Goal: Communication & Community: Answer question/provide support

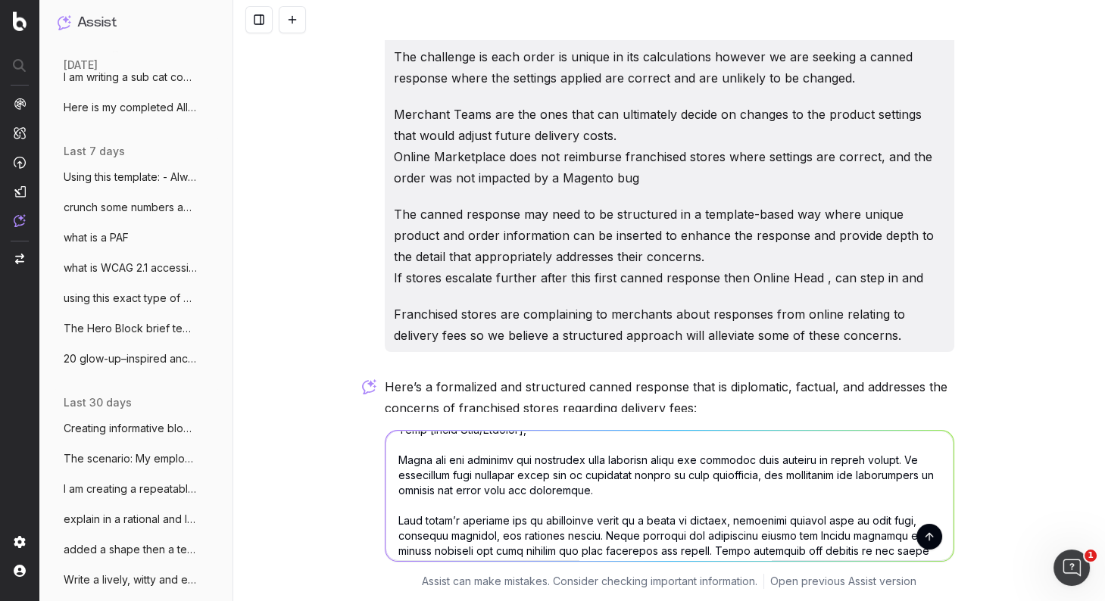
scroll to position [53, 0]
drag, startPoint x: 593, startPoint y: 530, endPoint x: 784, endPoint y: 516, distance: 191.3
click at [784, 516] on textarea at bounding box center [669, 496] width 568 height 130
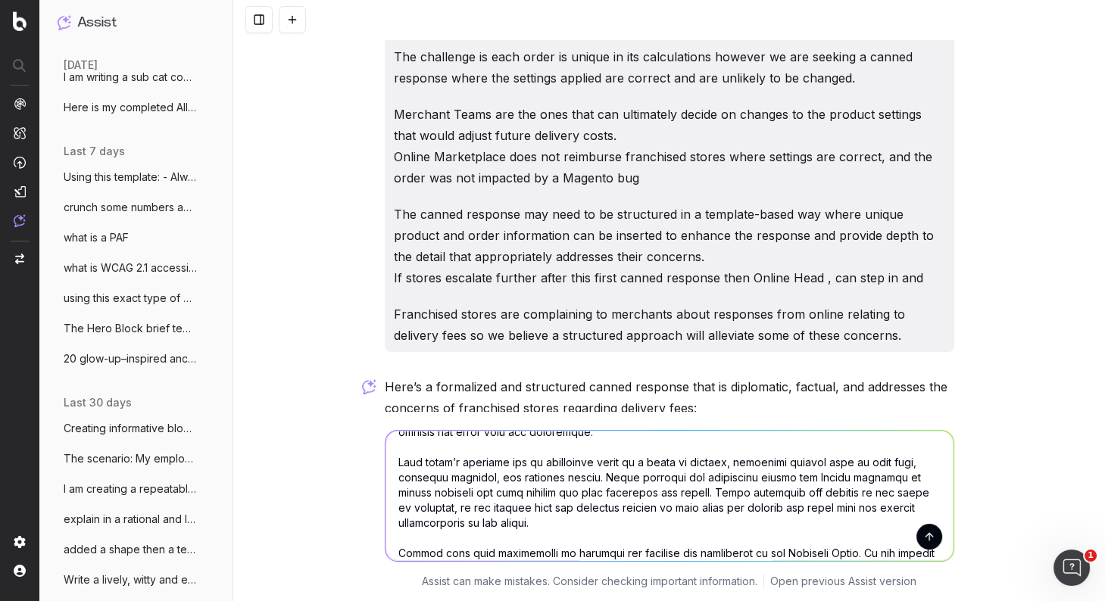
scroll to position [123, 0]
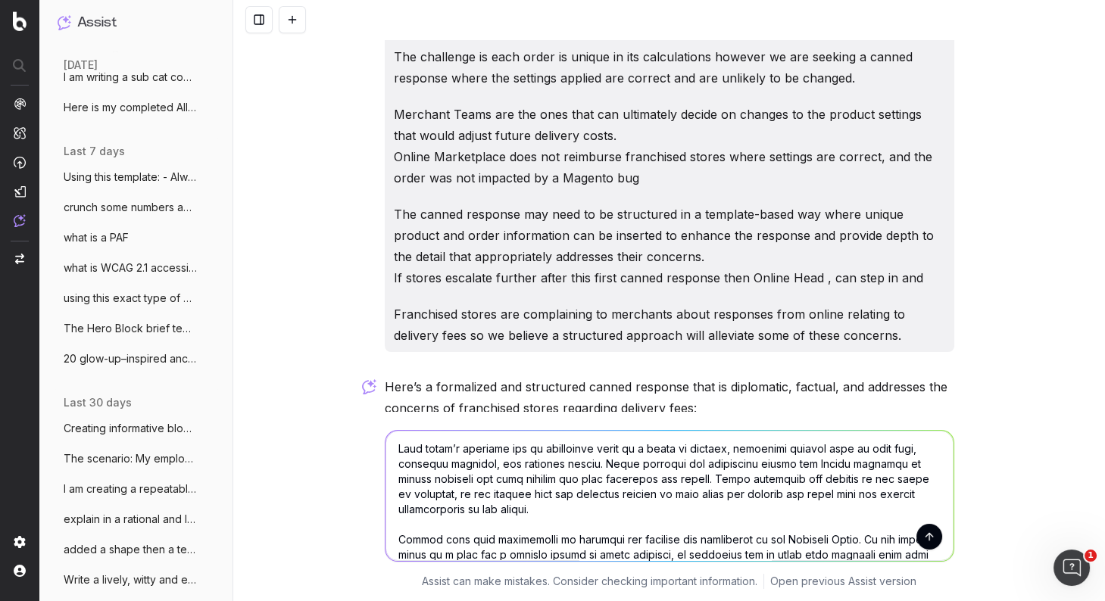
click at [693, 447] on textarea at bounding box center [669, 496] width 568 height 130
drag, startPoint x: 905, startPoint y: 448, endPoint x: 853, endPoint y: 448, distance: 51.5
click at [852, 448] on textarea at bounding box center [669, 496] width 568 height 130
drag, startPoint x: 631, startPoint y: 461, endPoint x: 526, endPoint y: 465, distance: 104.5
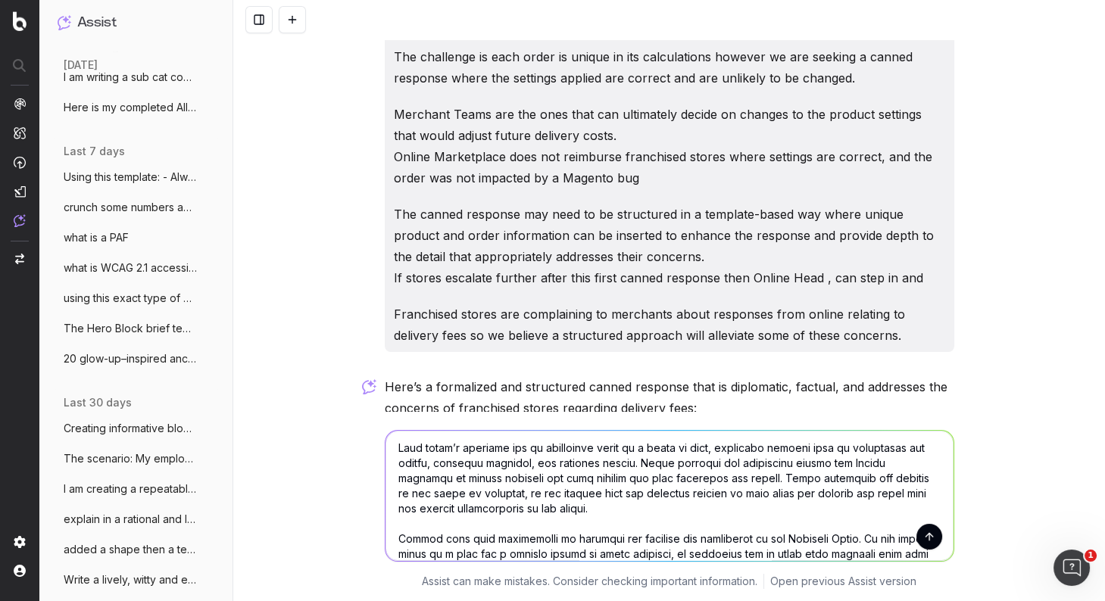
click at [526, 465] on textarea at bounding box center [669, 496] width 568 height 130
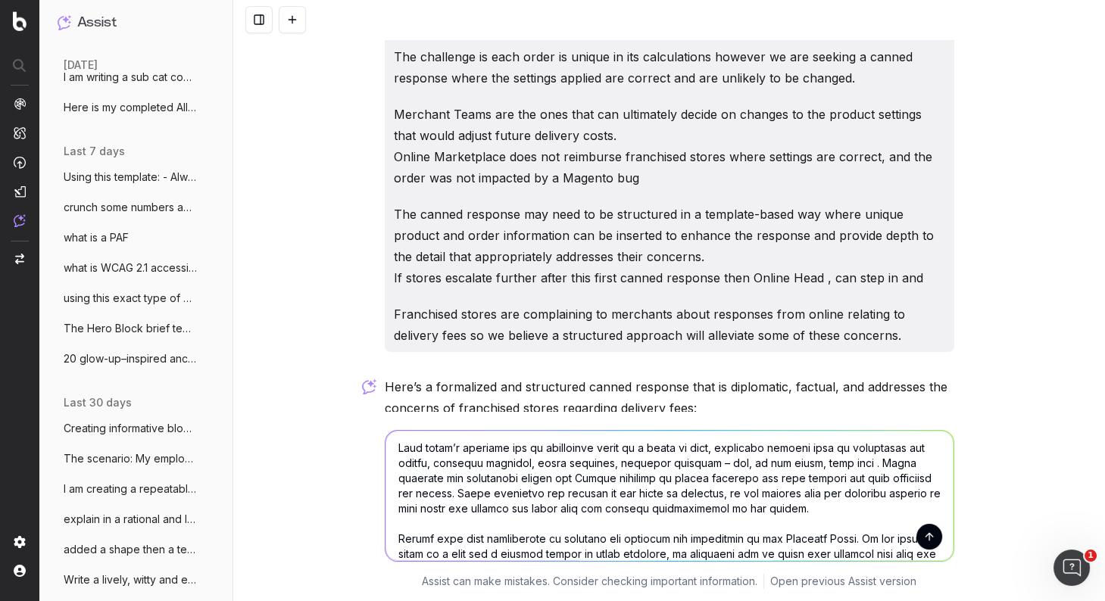
click at [699, 460] on textarea at bounding box center [669, 496] width 568 height 130
click at [746, 460] on textarea at bounding box center [669, 496] width 568 height 130
click at [834, 464] on textarea at bounding box center [669, 496] width 568 height 130
click at [838, 467] on textarea at bounding box center [669, 496] width 568 height 130
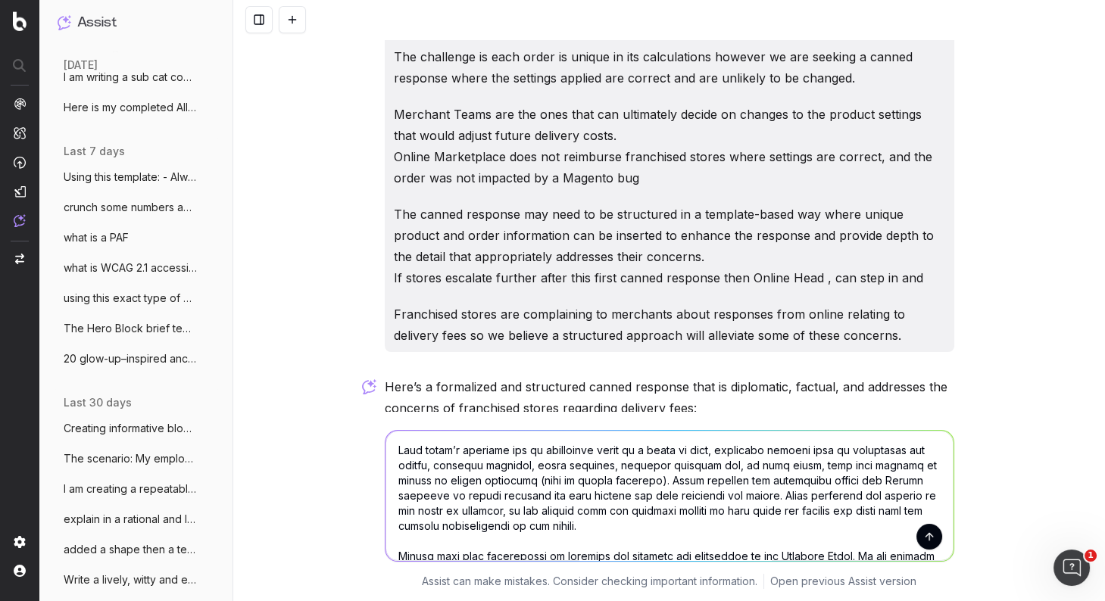
drag, startPoint x: 832, startPoint y: 479, endPoint x: 818, endPoint y: 477, distance: 13.8
click at [818, 477] on textarea at bounding box center [669, 496] width 568 height 130
click at [716, 494] on textarea at bounding box center [669, 496] width 568 height 130
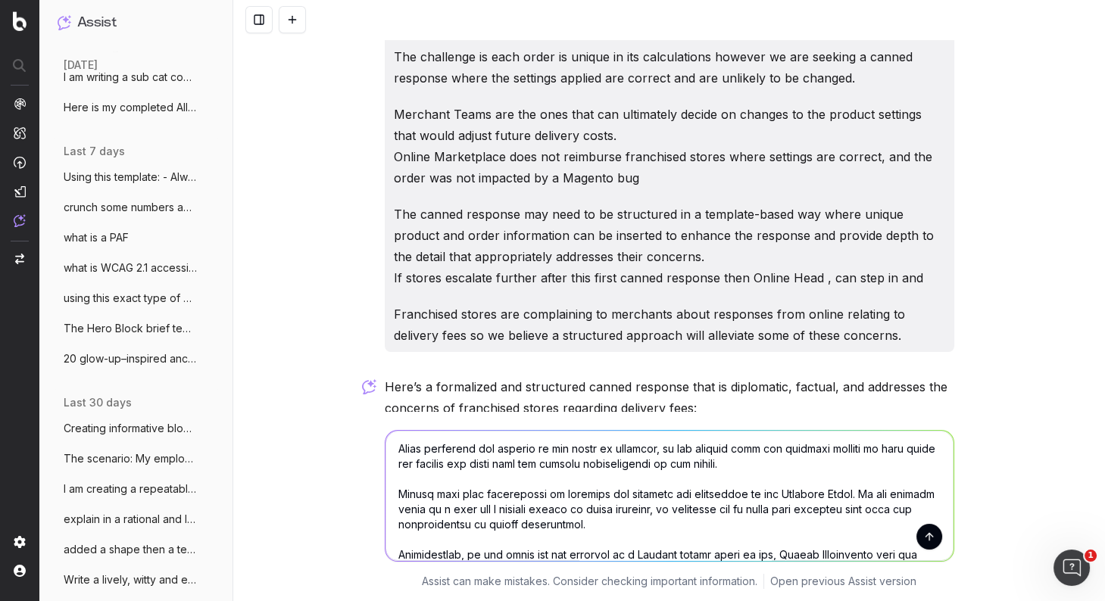
scroll to position [200, 0]
drag, startPoint x: 775, startPoint y: 492, endPoint x: 758, endPoint y: 490, distance: 17.6
click at [758, 490] on textarea at bounding box center [669, 496] width 568 height 130
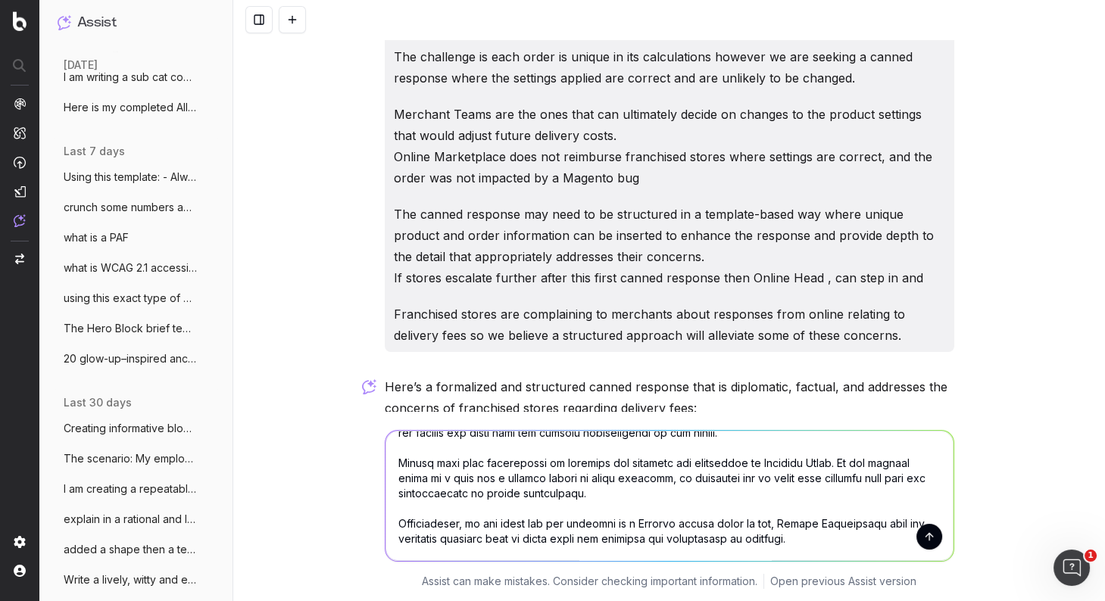
scroll to position [246, 0]
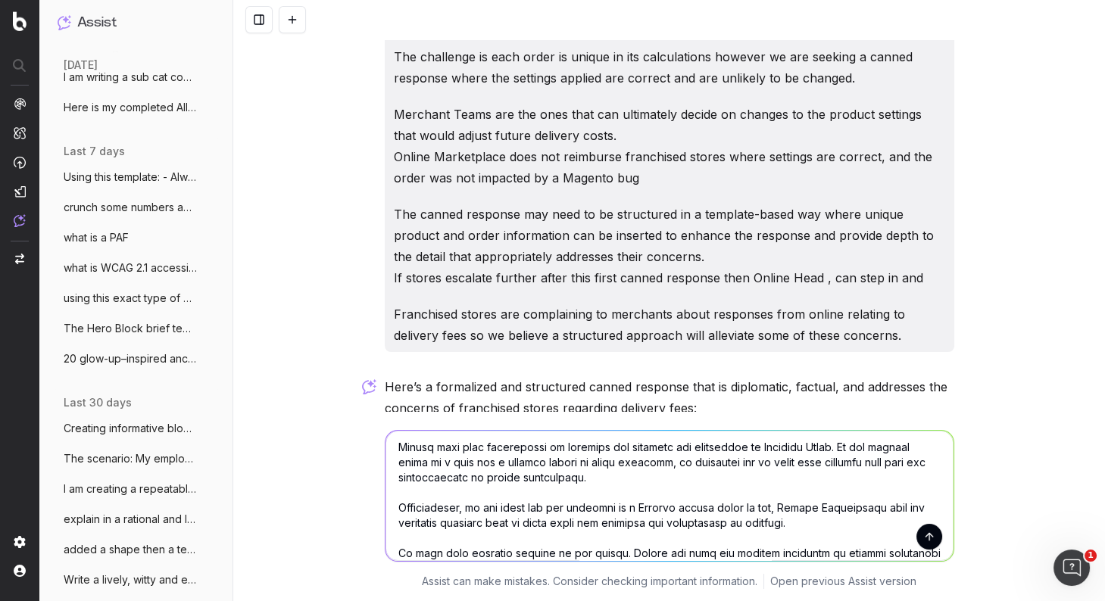
drag, startPoint x: 785, startPoint y: 529, endPoint x: 379, endPoint y: 511, distance: 406.2
click at [371, 513] on div "Assist can make mistakes. Consider checking important information. Open previou…" at bounding box center [668, 506] width 871 height 189
click at [689, 509] on textarea at bounding box center [669, 496] width 568 height 130
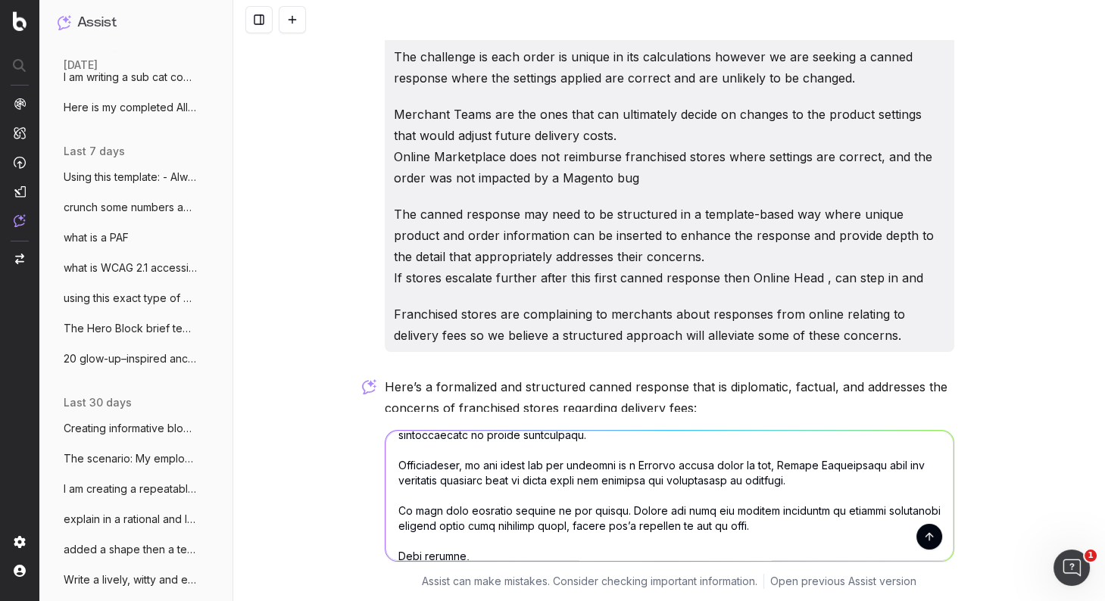
scroll to position [267, 0]
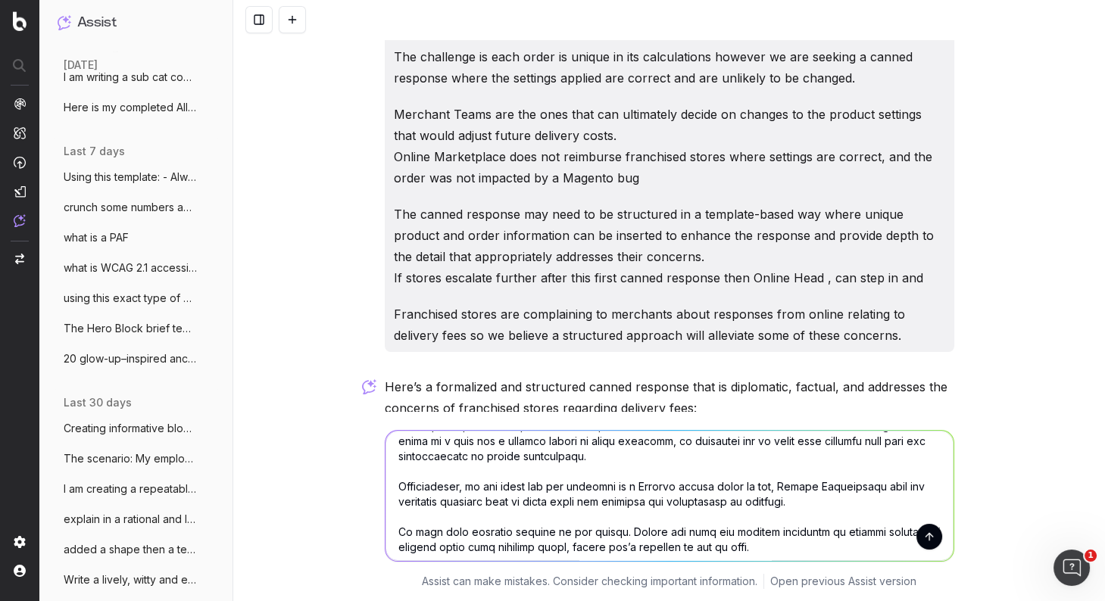
drag, startPoint x: 796, startPoint y: 485, endPoint x: 387, endPoint y: 493, distance: 408.9
click at [387, 493] on textarea at bounding box center [669, 496] width 568 height 130
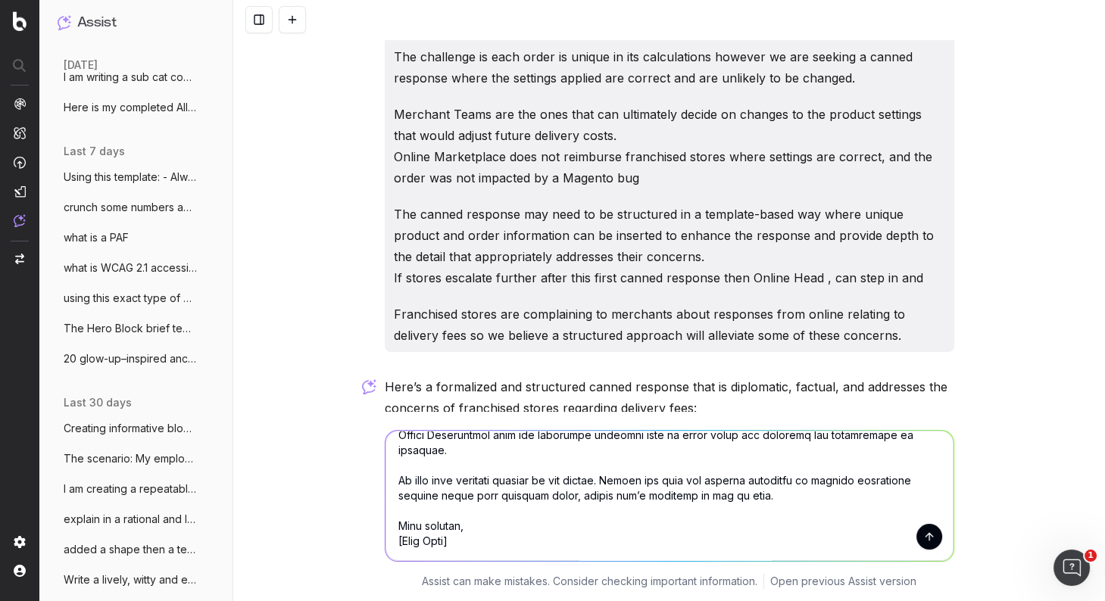
drag, startPoint x: 762, startPoint y: 476, endPoint x: 729, endPoint y: 473, distance: 33.4
click at [729, 474] on textarea at bounding box center [669, 496] width 568 height 130
type textarea "Loremip: Dolorsit Ame Consect adi Elitse Doeius Temp [Incid Utla/Etdolor], Magn…"
click at [932, 537] on button "submit" at bounding box center [929, 537] width 26 height 26
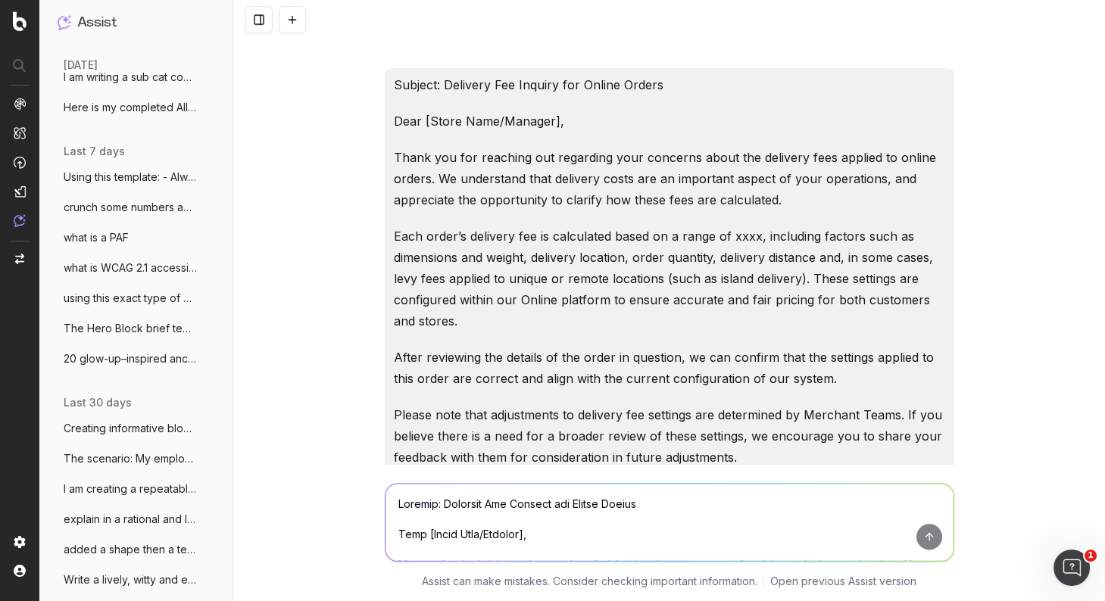
scroll to position [1346, 0]
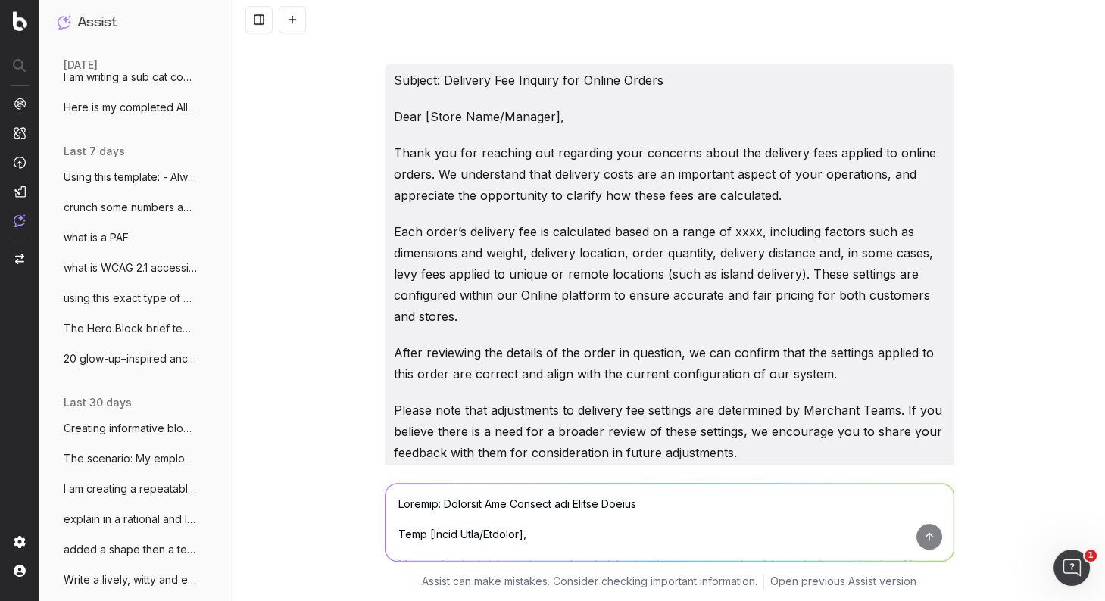
click at [503, 508] on textarea at bounding box center [669, 522] width 568 height 77
type textarea "you were supposed to fill in the xxx with a synonym for factors"
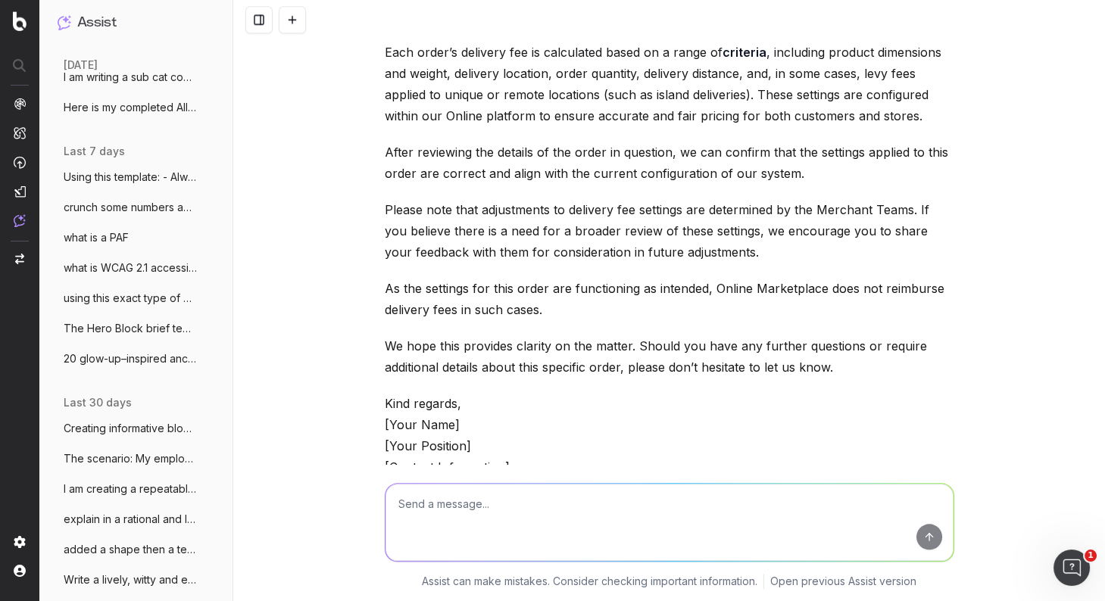
scroll to position [3131, 0]
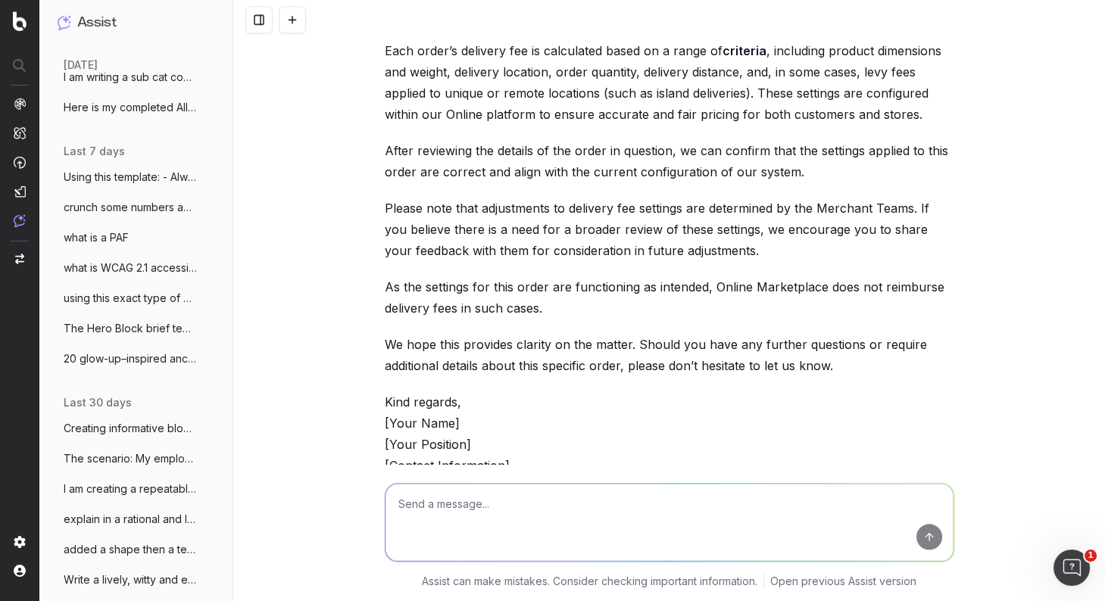
drag, startPoint x: 741, startPoint y: 385, endPoint x: 699, endPoint y: 390, distance: 42.7
click at [741, 385] on div "Apologies for missing that detail earlier! Here's the revised version with a sy…" at bounding box center [669, 215] width 569 height 837
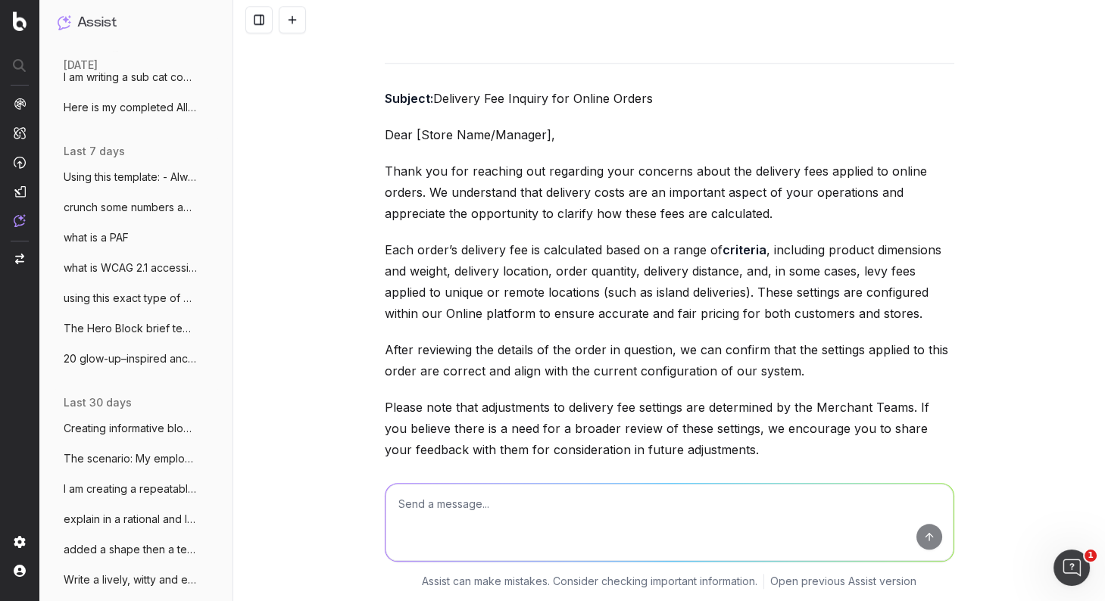
scroll to position [2931, 0]
drag, startPoint x: 533, startPoint y: 349, endPoint x: 372, endPoint y: 127, distance: 273.8
click at [375, 127] on div "Create a canned response from online franchise to store franchises that is dipl…" at bounding box center [668, 300] width 871 height 601
copy div "Lore [Ipsum Dolo/Sitamet], Conse adi eli seddoeiu tem incididun utla etdolore m…"
click at [450, 519] on textarea at bounding box center [669, 522] width 568 height 77
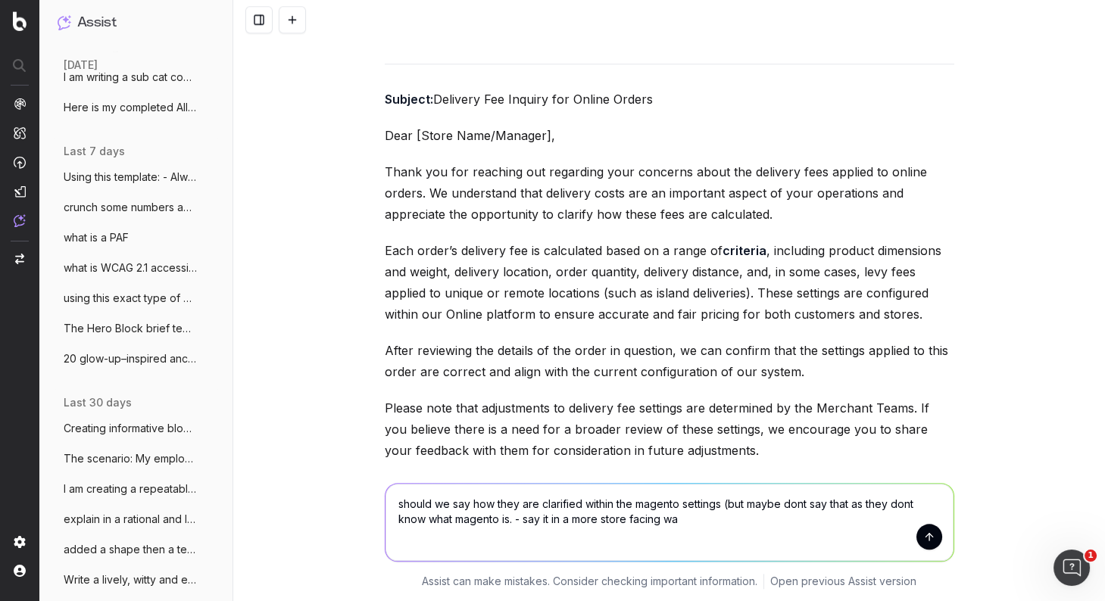
type textarea "should we say how they are clarified within the magento settings (but maybe don…"
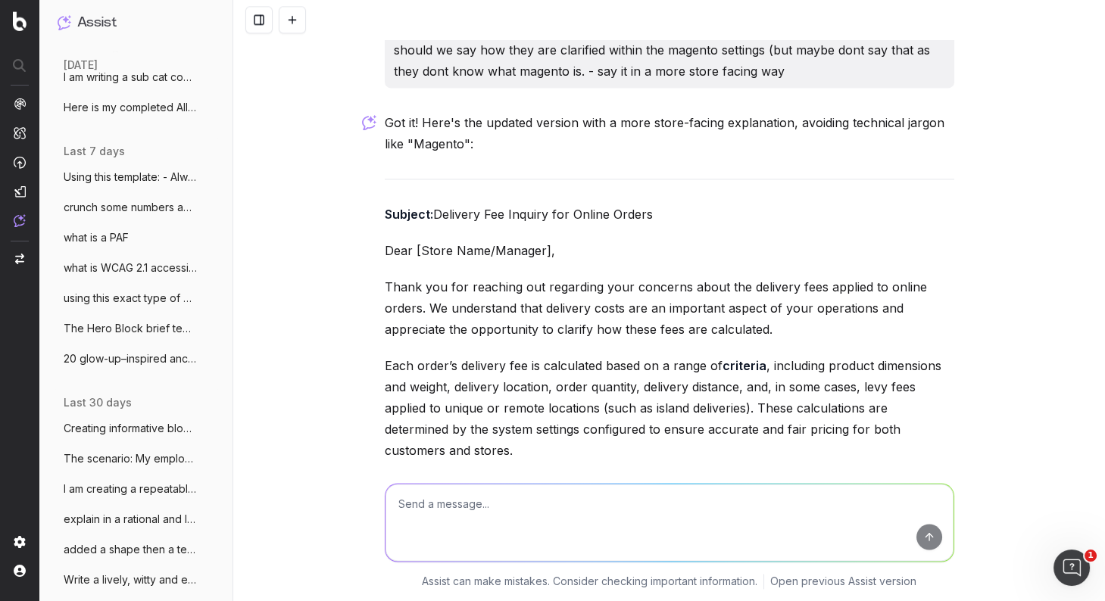
scroll to position [3729, 0]
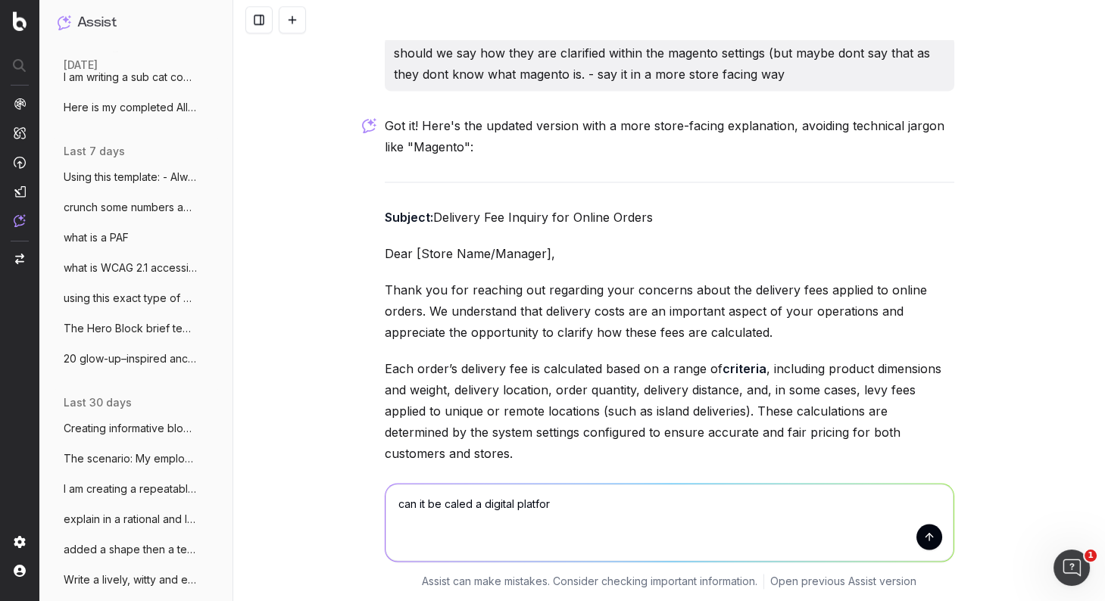
type textarea "can it be caled a digital platform"
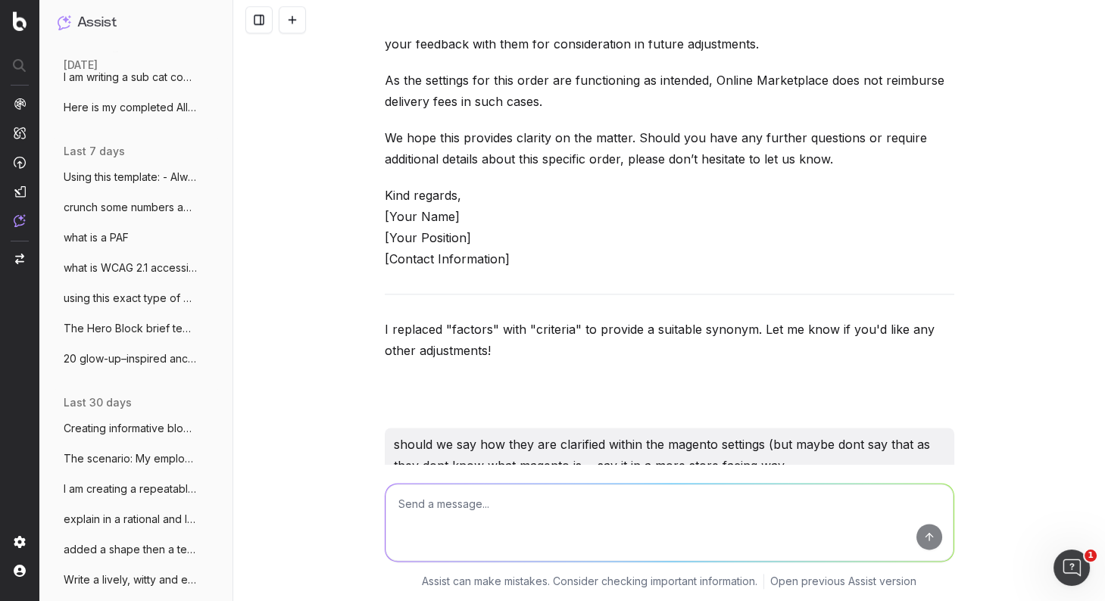
scroll to position [3264, 0]
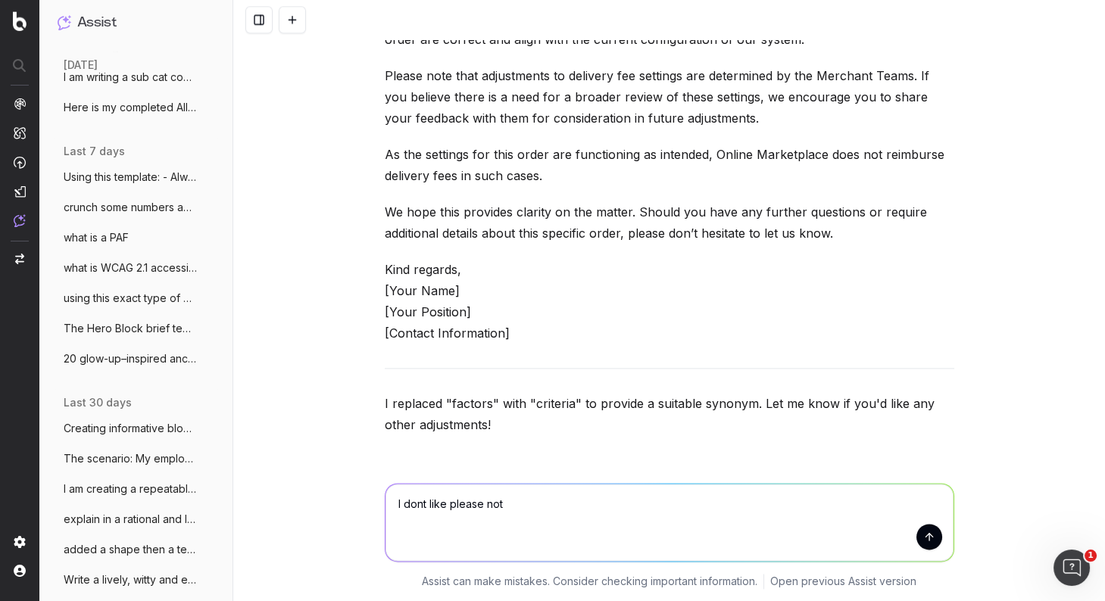
type textarea "I dont like please note"
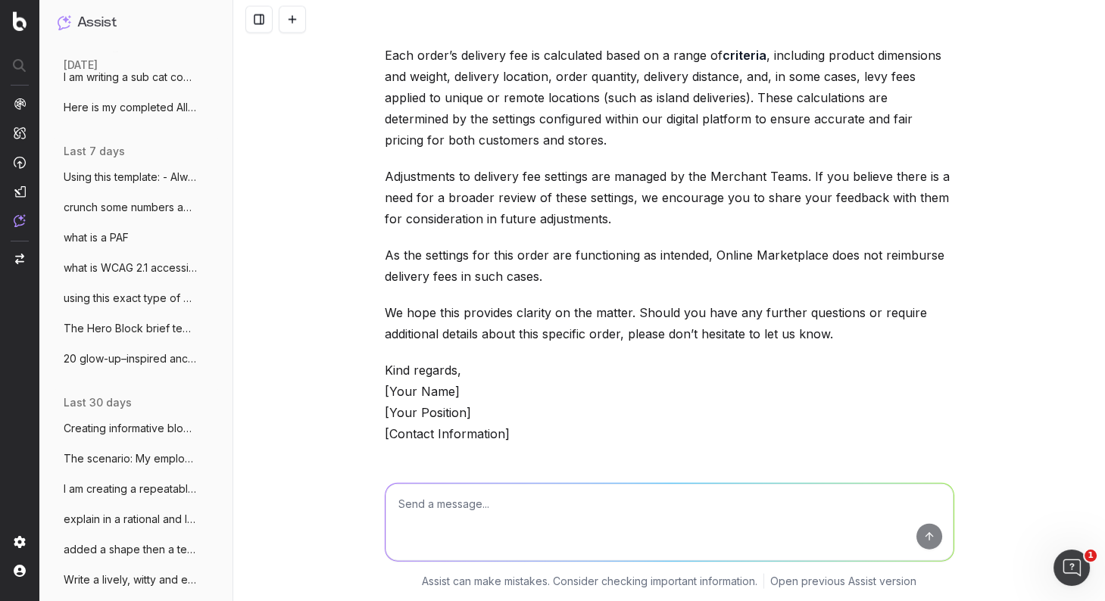
scroll to position [5844, 0]
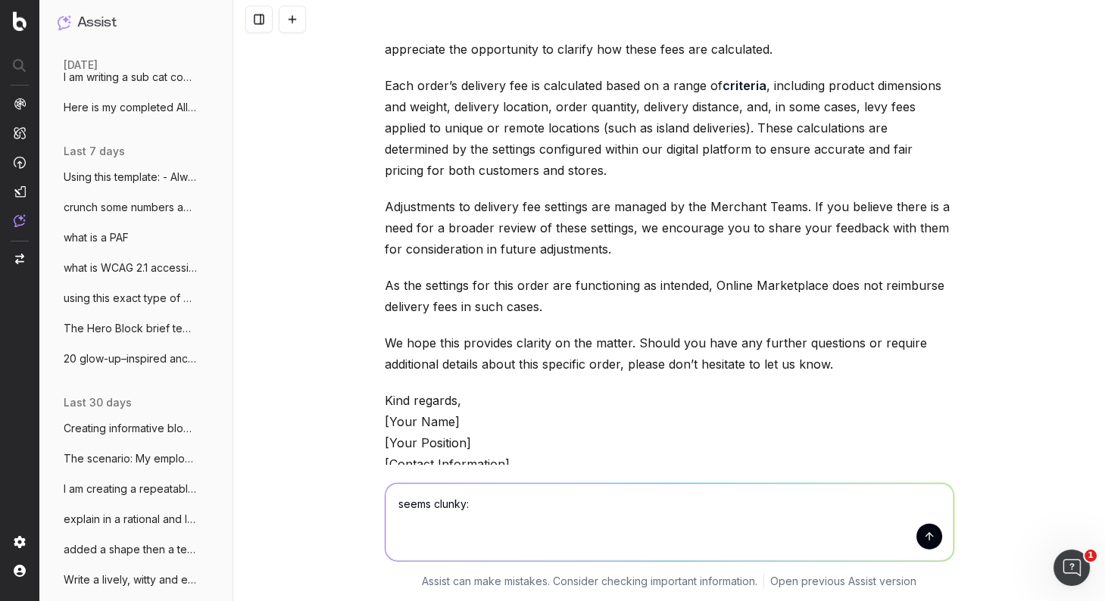
paste textarea "As the settings for this order are functioning as intended, Online Marketplace …"
type textarea "seems clunky: As the settings for this order are functioning as intended, Onlin…"
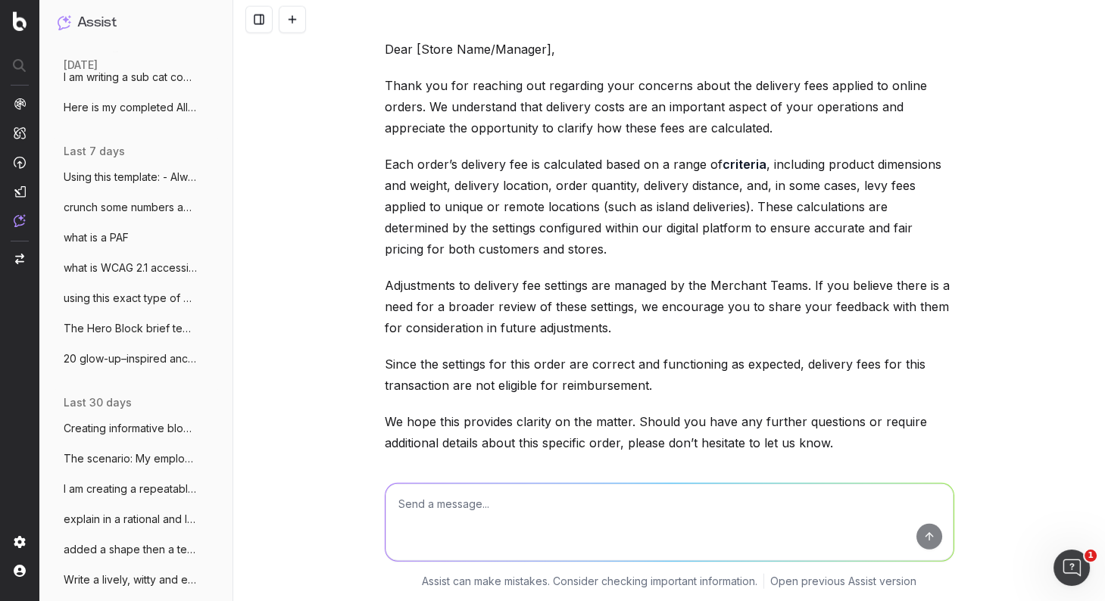
scroll to position [6626, 0]
drag, startPoint x: 691, startPoint y: 385, endPoint x: 678, endPoint y: 384, distance: 12.9
click at [686, 385] on p "Since the settings for this order are correct and functioning as expected, deli…" at bounding box center [669, 373] width 569 height 42
click at [486, 515] on textarea at bounding box center [669, 522] width 568 height 77
type textarea "try again just for that line"
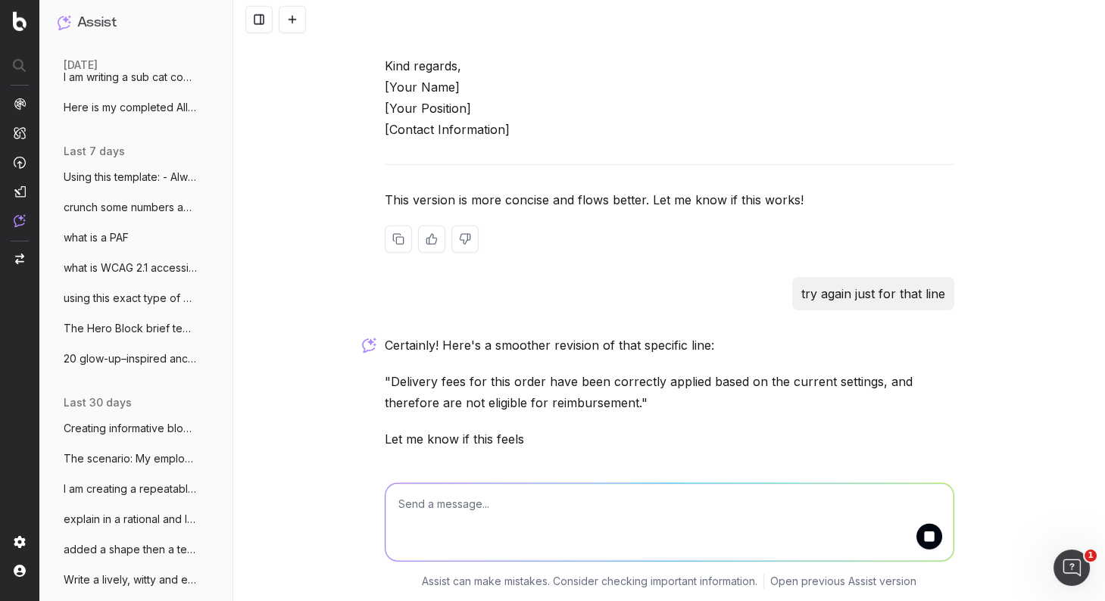
scroll to position [7082, 0]
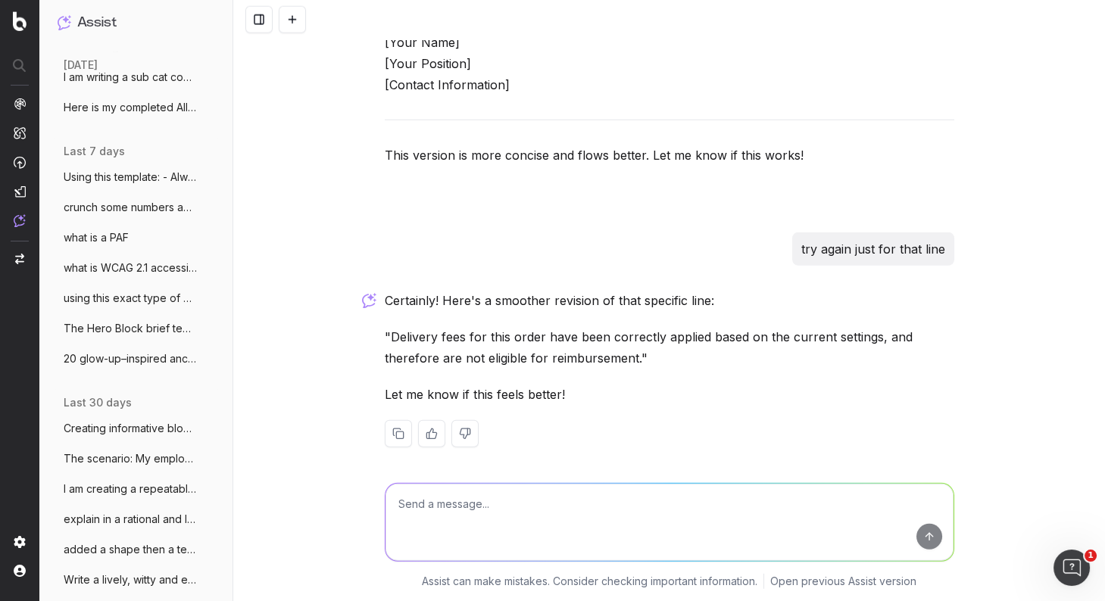
drag, startPoint x: 572, startPoint y: 345, endPoint x: 531, endPoint y: 330, distance: 43.6
click at [572, 345] on p ""Delivery fees for this order have been correctly applied based on the current …" at bounding box center [669, 347] width 569 height 42
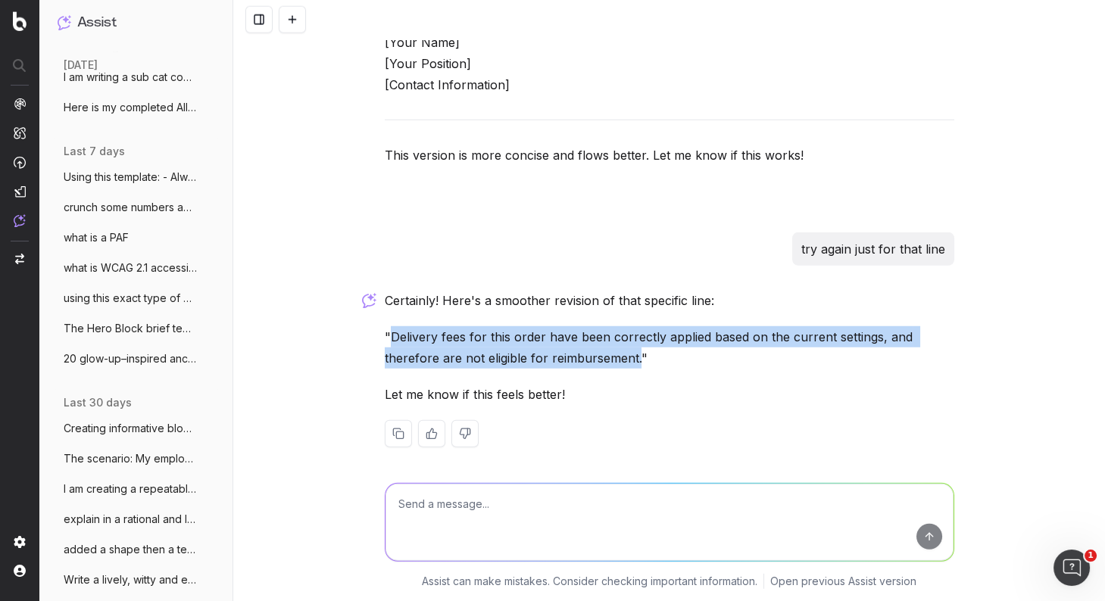
drag, startPoint x: 392, startPoint y: 329, endPoint x: 638, endPoint y: 352, distance: 247.1
click at [636, 351] on p ""Delivery fees for this order have been correctly applied based on the current …" at bounding box center [669, 347] width 569 height 42
copy p "Delivery fees for this order have been correctly applied based on the current s…"
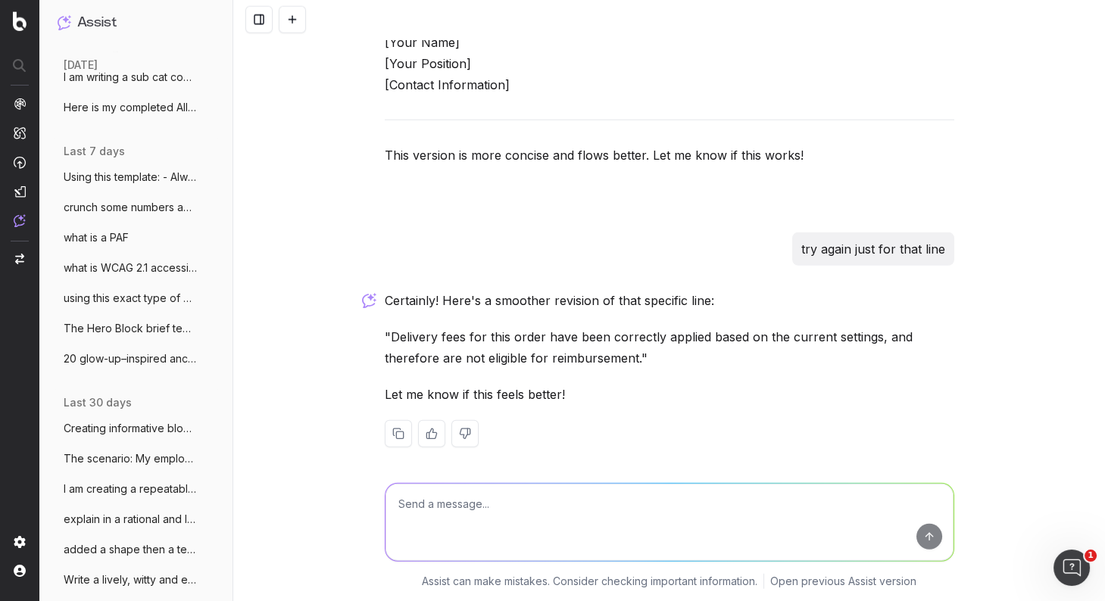
click at [444, 516] on textarea at bounding box center [669, 522] width 568 height 77
paste textarea "Delivery fees for this order have been correctly applied based on the current s…"
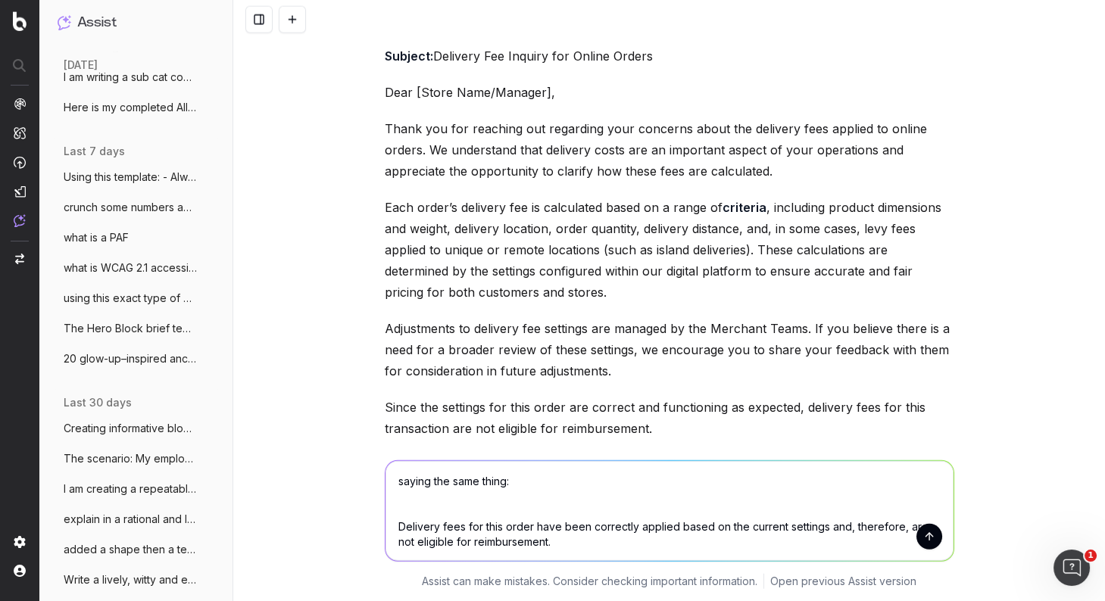
scroll to position [6546, 0]
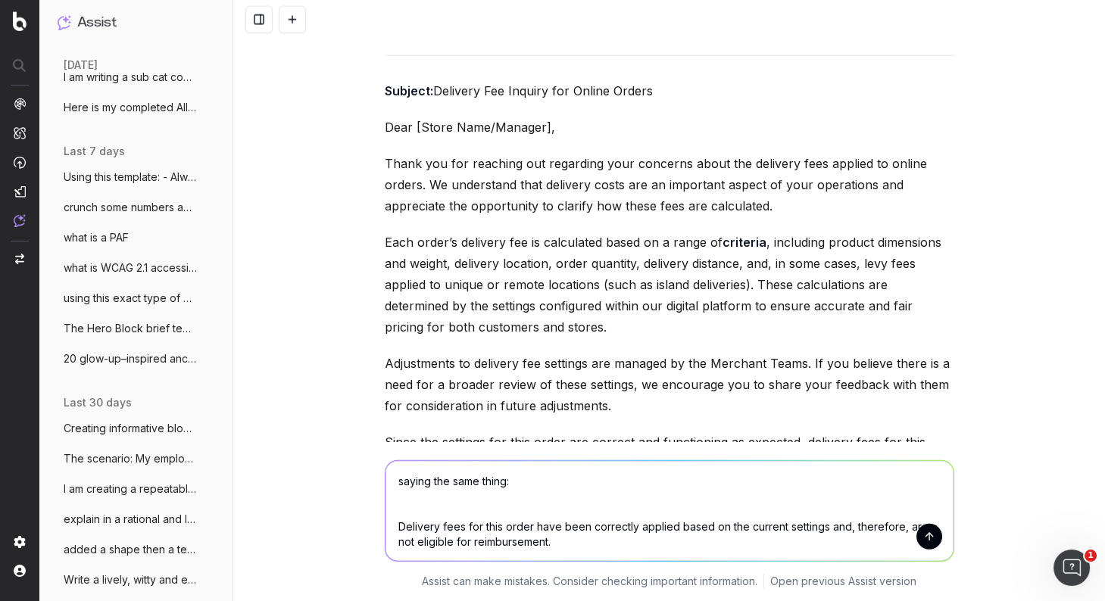
type textarea "saying the same thing: Delivery fees for this order have been correctly applied…"
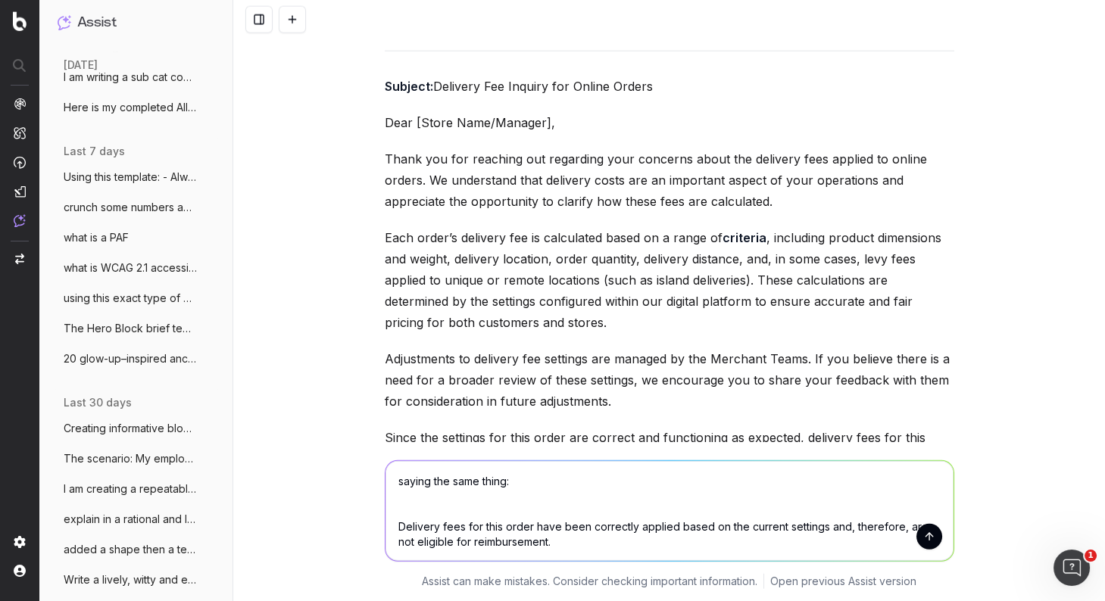
scroll to position [6552, 0]
drag, startPoint x: 448, startPoint y: 309, endPoint x: 369, endPoint y: 137, distance: 189.0
click at [369, 137] on div "Create a canned response from online franchise to store franchises that is dipl…" at bounding box center [668, 300] width 871 height 601
copy div "Lorem ips dol sitametc adi elitseddo eius temporin utlab etd magnaali enim admi…"
click at [591, 502] on textarea "saying the same thing: Delivery fees for this order have been correctly applied…" at bounding box center [669, 511] width 568 height 100
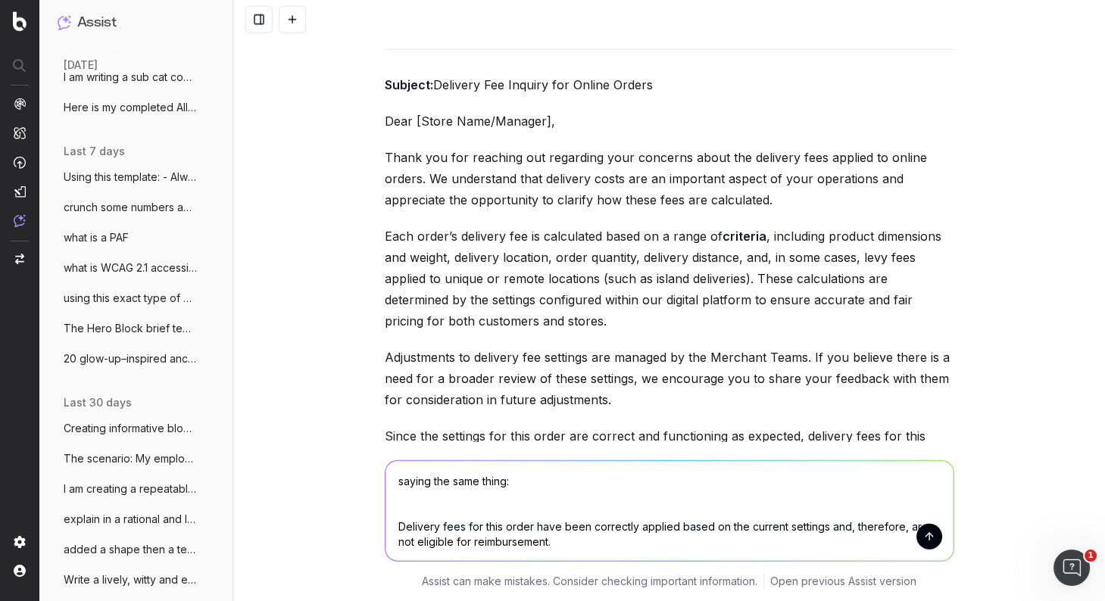
click at [583, 537] on textarea "saying the same thing: Delivery fees for this order have been correctly applied…" at bounding box center [669, 511] width 568 height 100
drag, startPoint x: 422, startPoint y: 513, endPoint x: 375, endPoint y: 460, distance: 70.8
click at [375, 460] on div "saying the same thing: Delivery fees for this order have been correctly applied…" at bounding box center [668, 521] width 871 height 159
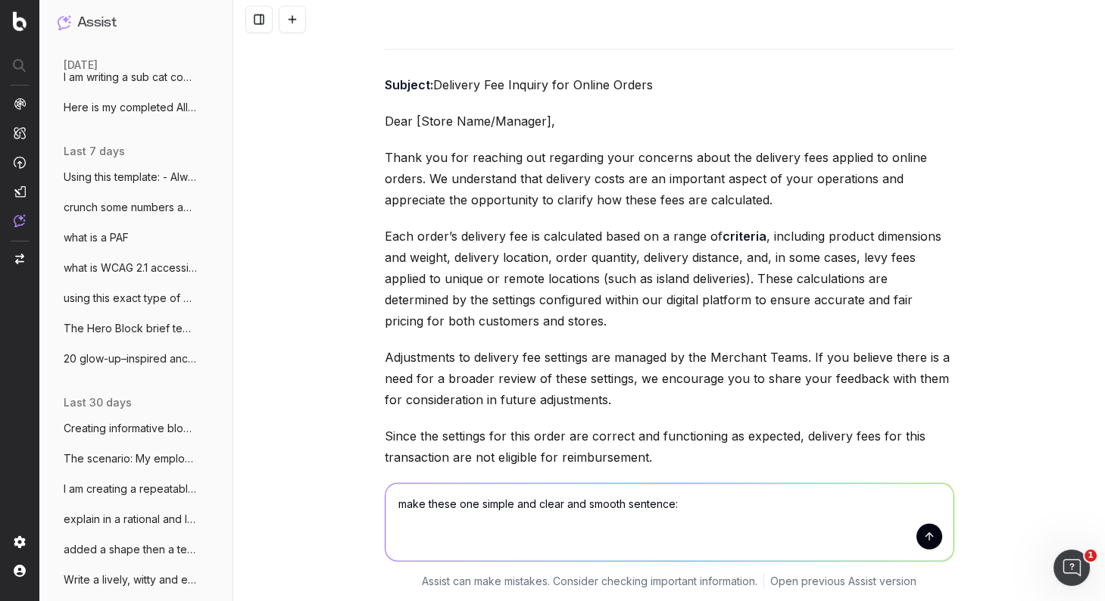
paste textarea "Delivery fees for this order have been correctly applied based on the current s…"
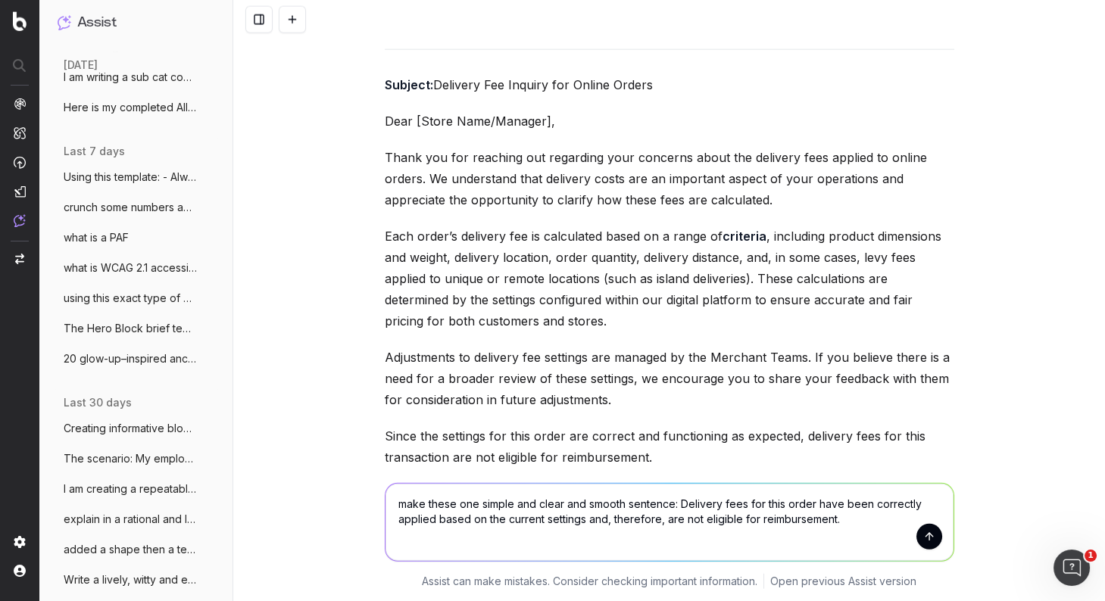
click at [679, 503] on textarea "make these one simple and clear and smooth sentence: Delivery fees for this ord…" at bounding box center [669, 522] width 568 height 77
paste textarea "After reviewing all details of this specific order, we can confirm that the set…"
type textarea "make these one simple and clear and smooth sentence: After reviewing all detail…"
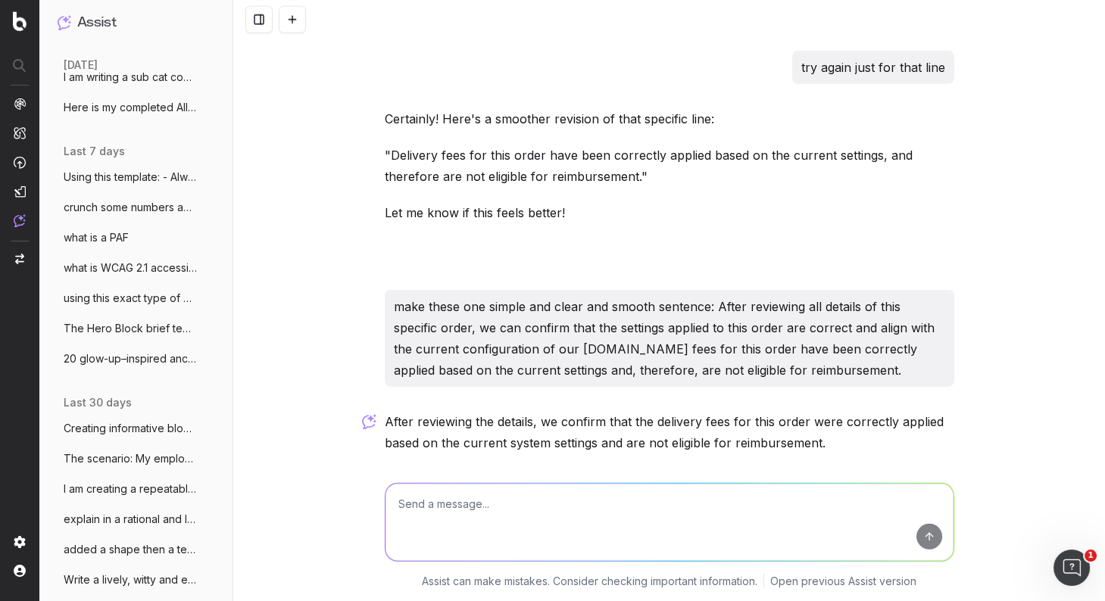
scroll to position [7313, 0]
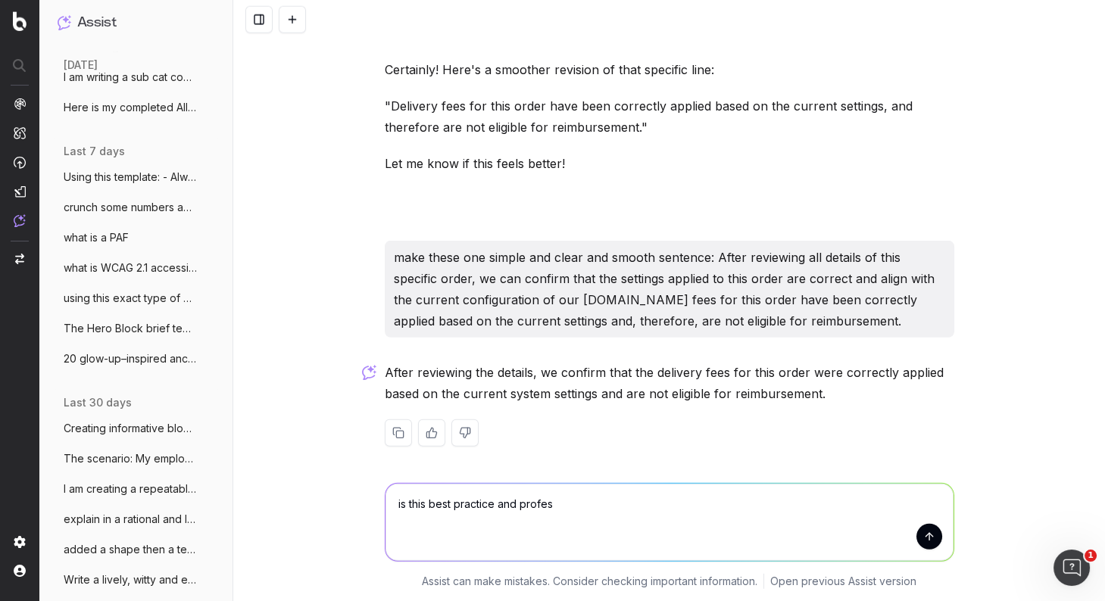
type textarea "is this best practice and profess"
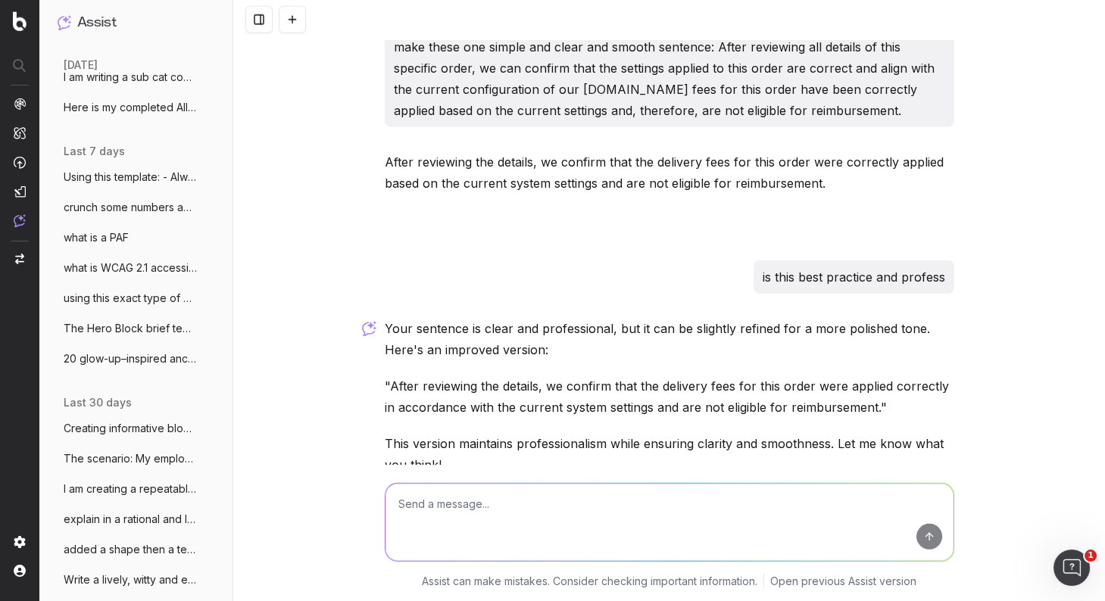
scroll to position [7534, 0]
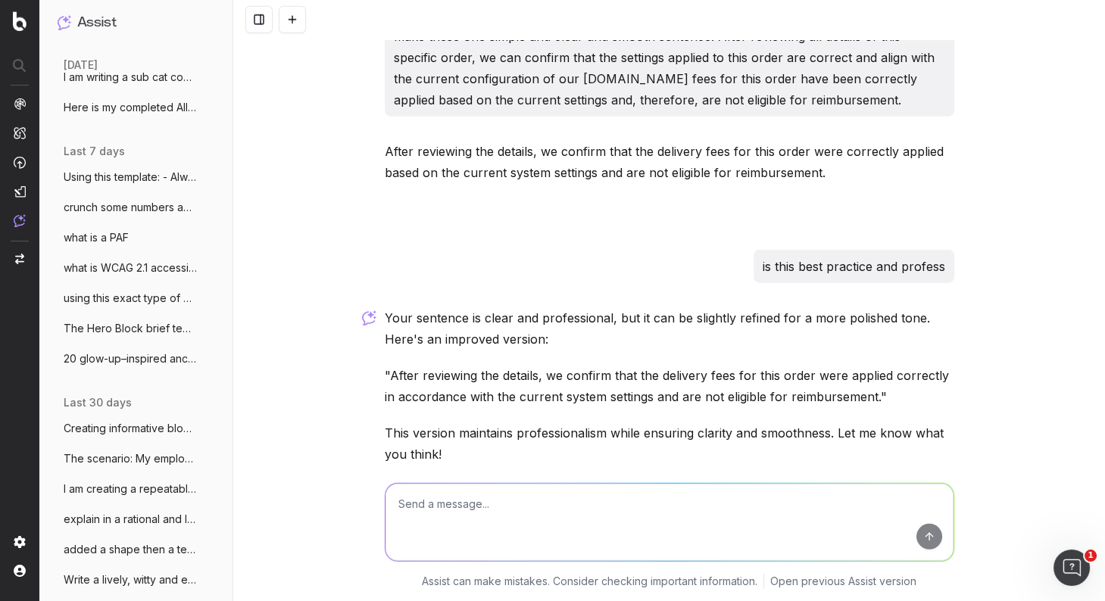
drag, startPoint x: 784, startPoint y: 397, endPoint x: 774, endPoint y: 397, distance: 9.8
click at [781, 397] on p ""After reviewing the details, we confirm that the delivery fees for this order …" at bounding box center [669, 386] width 569 height 42
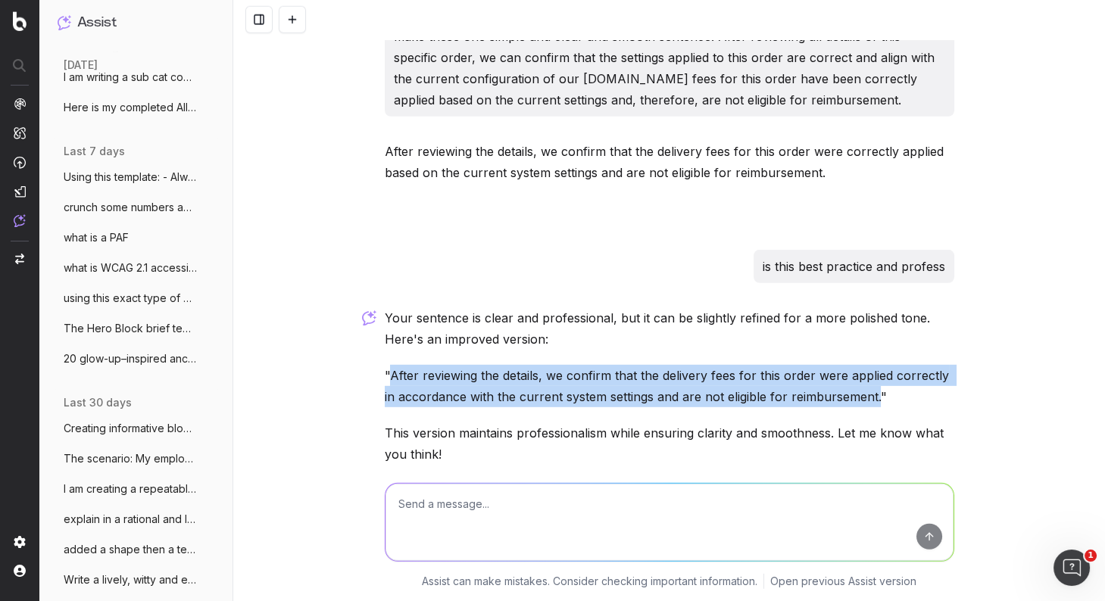
drag, startPoint x: 392, startPoint y: 367, endPoint x: 877, endPoint y: 394, distance: 486.0
click at [877, 393] on p ""After reviewing the details, we confirm that the delivery fees for this order …" at bounding box center [669, 386] width 569 height 42
copy p "After reviewing the details, we confirm that the delivery fees for this order w…"
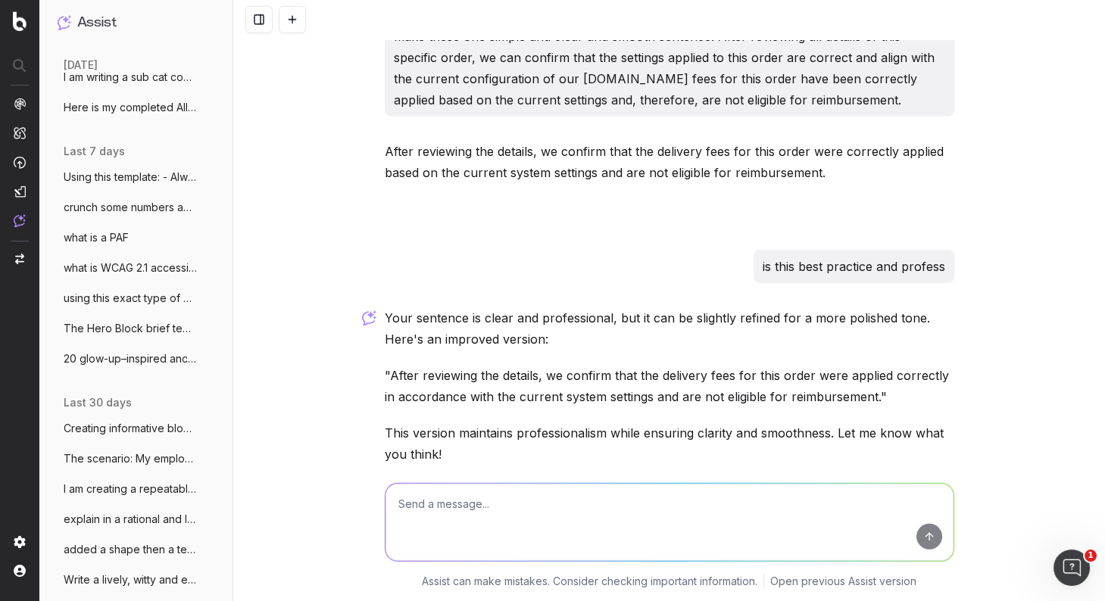
click at [479, 508] on textarea at bounding box center [669, 522] width 568 height 77
type textarea "correctly in accordance or just in accordance? seems correctly is superfluous"
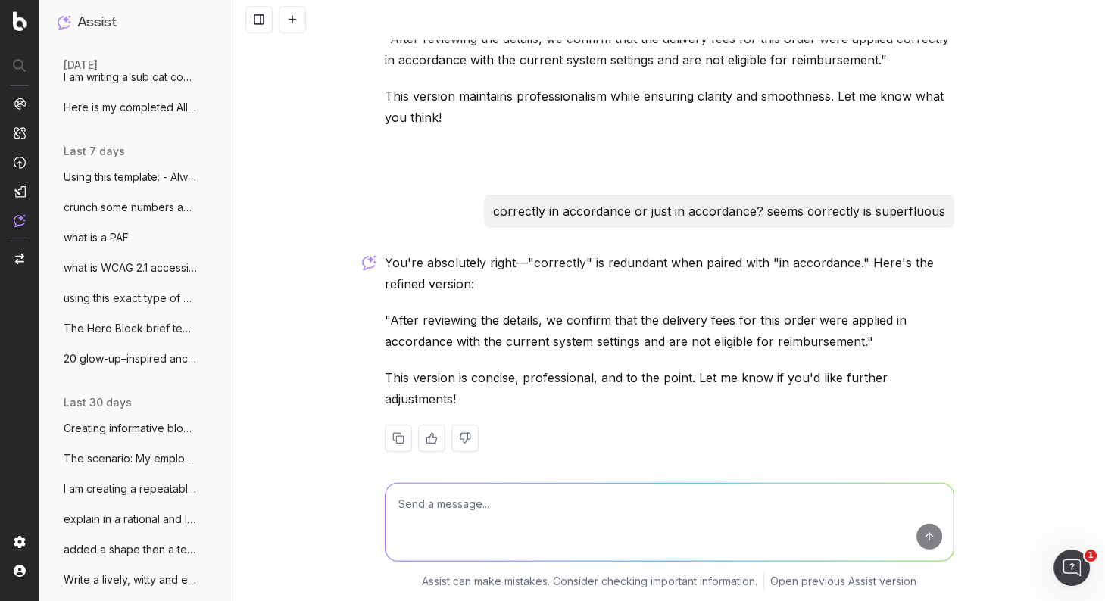
scroll to position [7875, 0]
